Goal: Download file/media

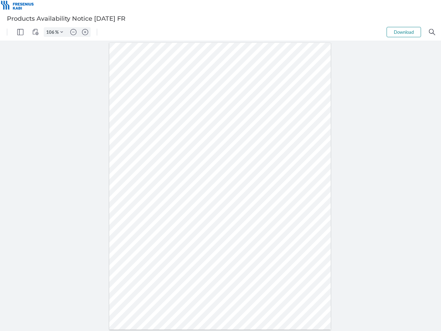
click at [20, 32] on img "Panel" at bounding box center [20, 32] width 6 height 6
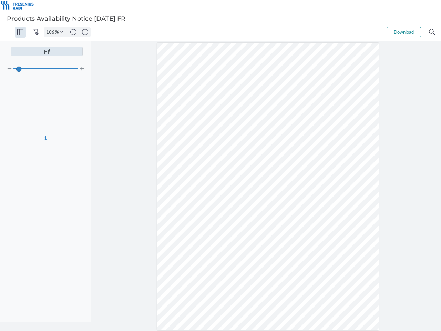
click at [36, 32] on img "View Controls" at bounding box center [35, 32] width 6 height 6
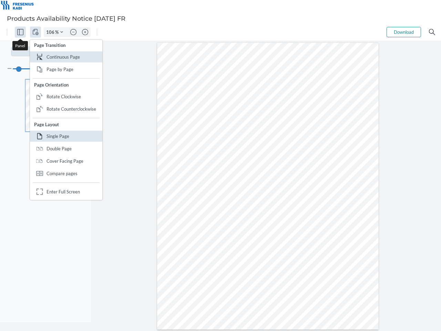
click at [51, 32] on input "106" at bounding box center [49, 32] width 11 height 6
click at [62, 32] on img "Zoom Controls" at bounding box center [61, 32] width 3 height 3
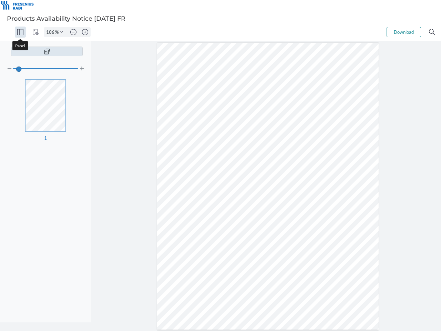
click at [73, 32] on img "Zoom out" at bounding box center [73, 32] width 6 height 6
click at [85, 32] on img "Zoom in" at bounding box center [85, 32] width 6 height 6
type input "106"
click at [404, 32] on button "Download" at bounding box center [404, 32] width 34 height 10
click at [432, 32] on img "Search" at bounding box center [432, 32] width 6 height 6
